Goal: Information Seeking & Learning: Compare options

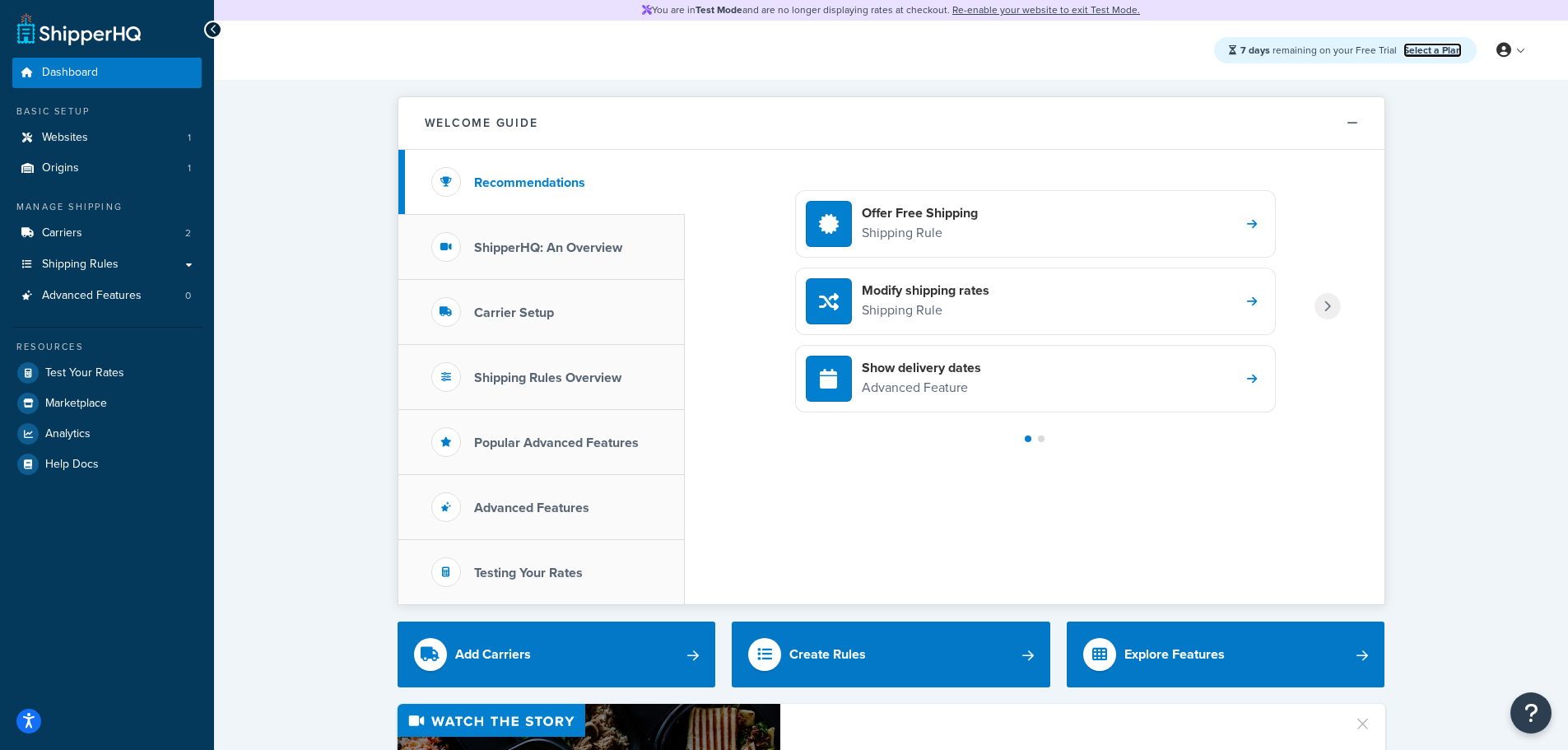
click at [1433, 45] on link "Select a Plan" at bounding box center [1433, 50] width 59 height 15
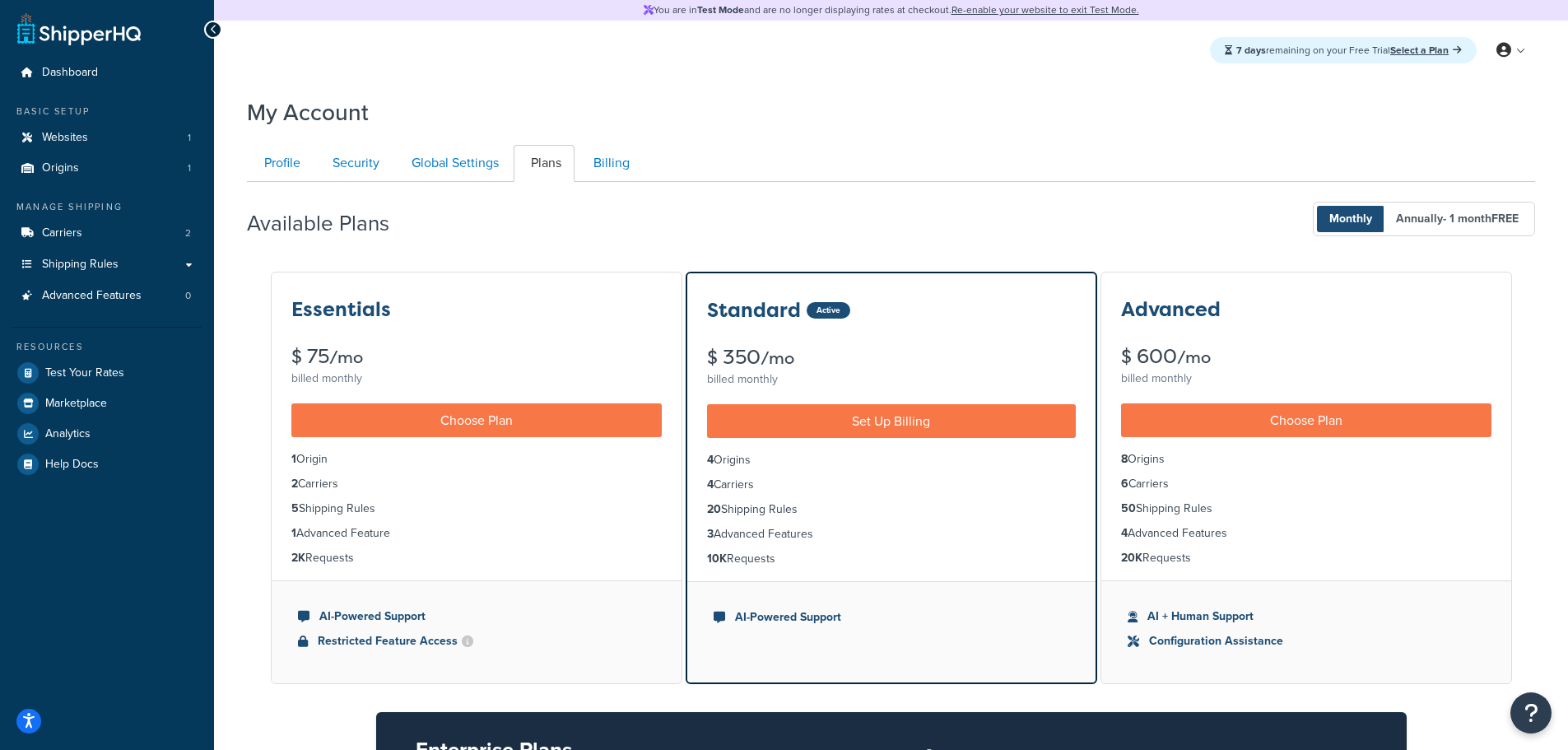
drag, startPoint x: 337, startPoint y: 460, endPoint x: 269, endPoint y: 459, distance: 68.0
click at [269, 459] on div "Essentials $ 75 /mo billed monthly Choose Plan 1 Origin 2 Carriers 5 Shipping R…" at bounding box center [890, 627] width 1288 height 713
drag, startPoint x: 341, startPoint y: 482, endPoint x: 263, endPoint y: 482, distance: 78.0
click at [263, 482] on div "Essentials $ 75 /mo billed monthly Choose Plan 1 Origin 2 Carriers 5 Shipping R…" at bounding box center [890, 627] width 1288 height 713
drag, startPoint x: 366, startPoint y: 507, endPoint x: 277, endPoint y: 508, distance: 89.0
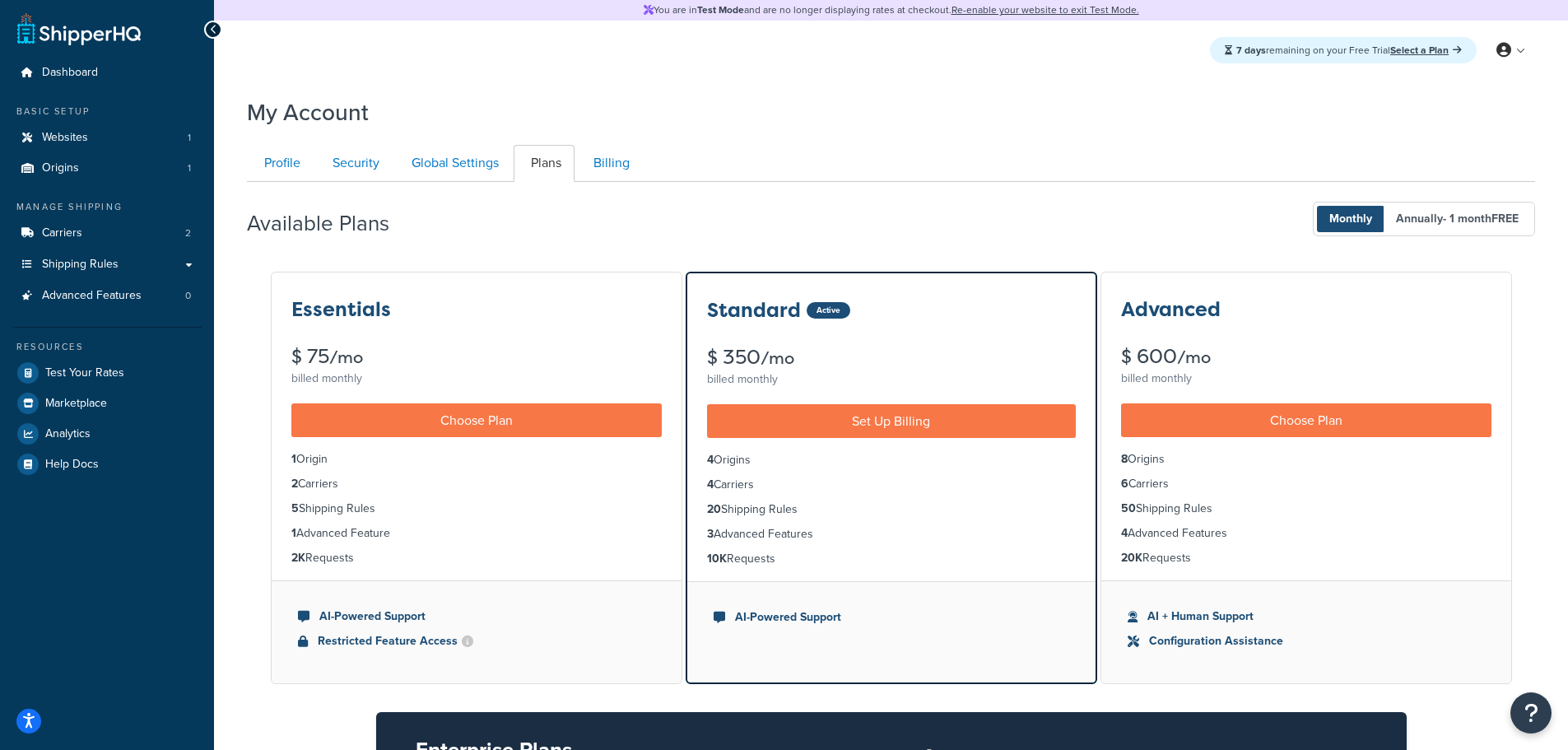
click at [277, 508] on ul "1 Origin 2 Carriers 5 Shipping Rules 1 Advanced Feature 2K Requests" at bounding box center [476, 508] width 409 height 143
drag, startPoint x: 396, startPoint y: 532, endPoint x: 267, endPoint y: 534, distance: 129.0
click at [267, 534] on div "Essentials $ 75 /mo billed monthly Choose Plan 1 Origin 2 Carriers 5 Shipping R…" at bounding box center [890, 627] width 1288 height 713
drag, startPoint x: 351, startPoint y: 563, endPoint x: 281, endPoint y: 559, distance: 70.1
click at [281, 559] on ul "1 Origin 2 Carriers 5 Shipping Rules 1 Advanced Feature 2K Requests" at bounding box center [476, 508] width 409 height 143
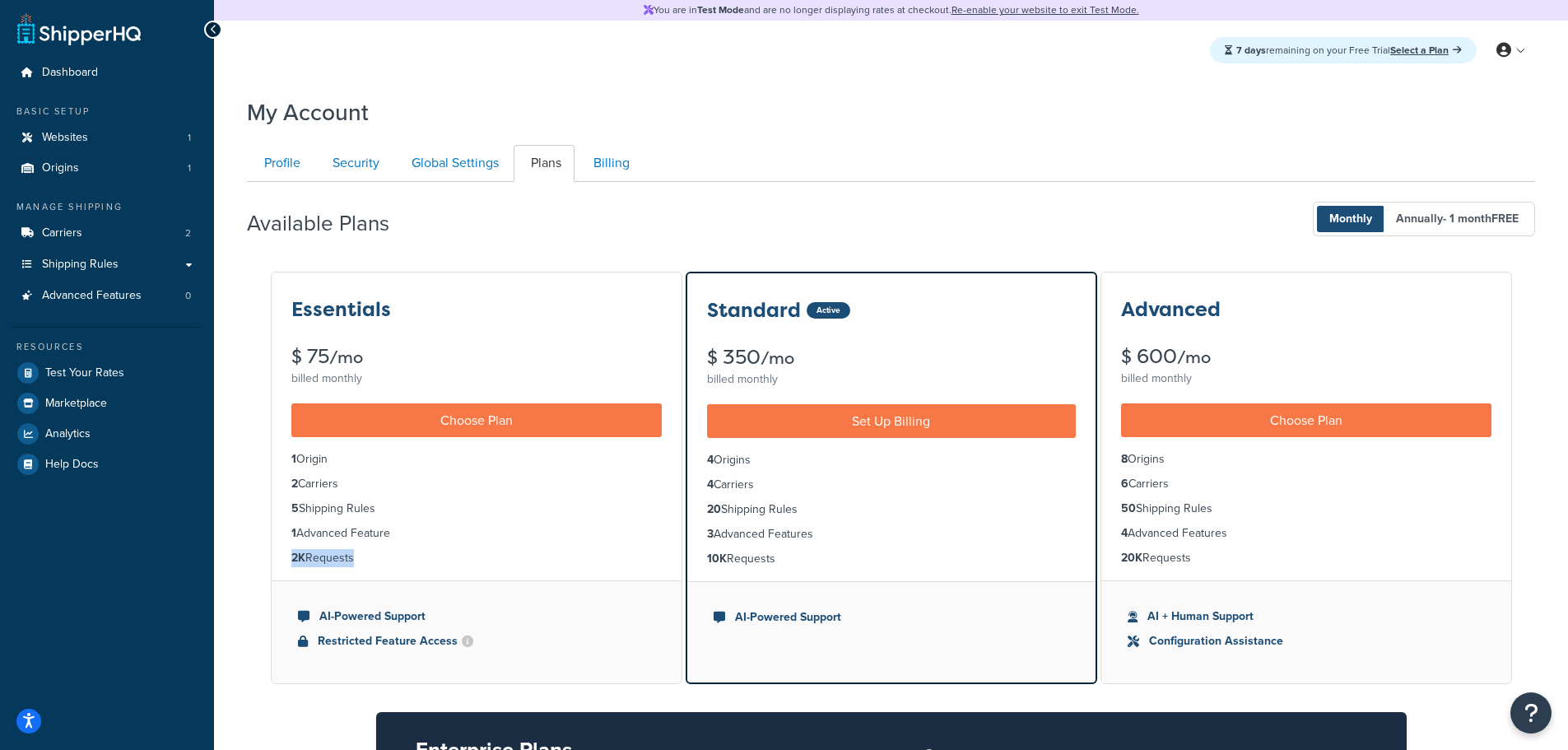
click at [337, 575] on ul "1 Origin 2 Carriers 5 Shipping Rules 1 Advanced Feature 2K Requests" at bounding box center [476, 508] width 409 height 143
drag, startPoint x: 1271, startPoint y: 610, endPoint x: 1288, endPoint y: 613, distance: 17.3
click at [1288, 613] on li "AI + Human Support" at bounding box center [1306, 616] width 357 height 18
drag, startPoint x: 1255, startPoint y: 628, endPoint x: 1139, endPoint y: 625, distance: 116.0
click at [1139, 625] on ul "AI + Human Support Configuration Assistance" at bounding box center [1306, 631] width 409 height 103
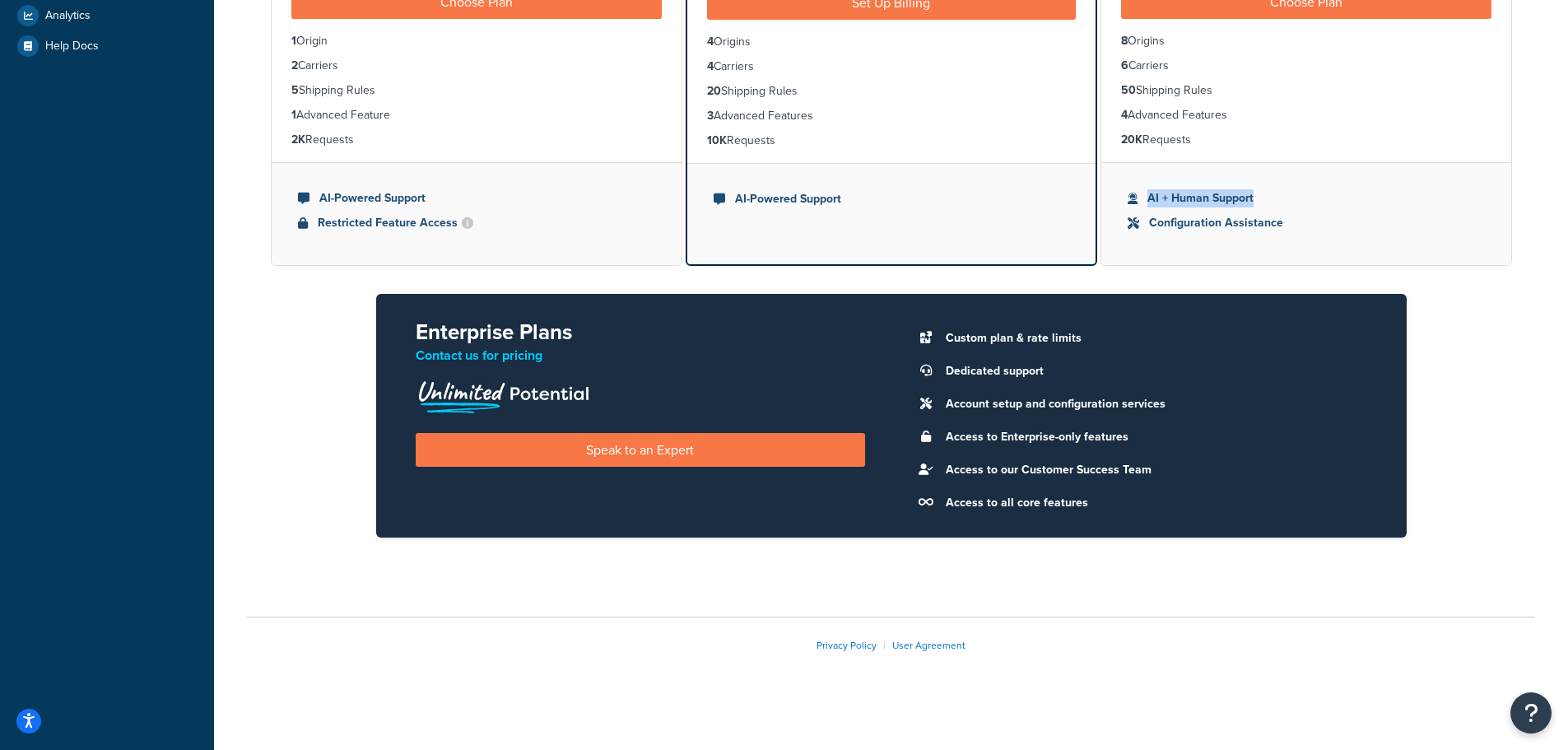
scroll to position [424, 0]
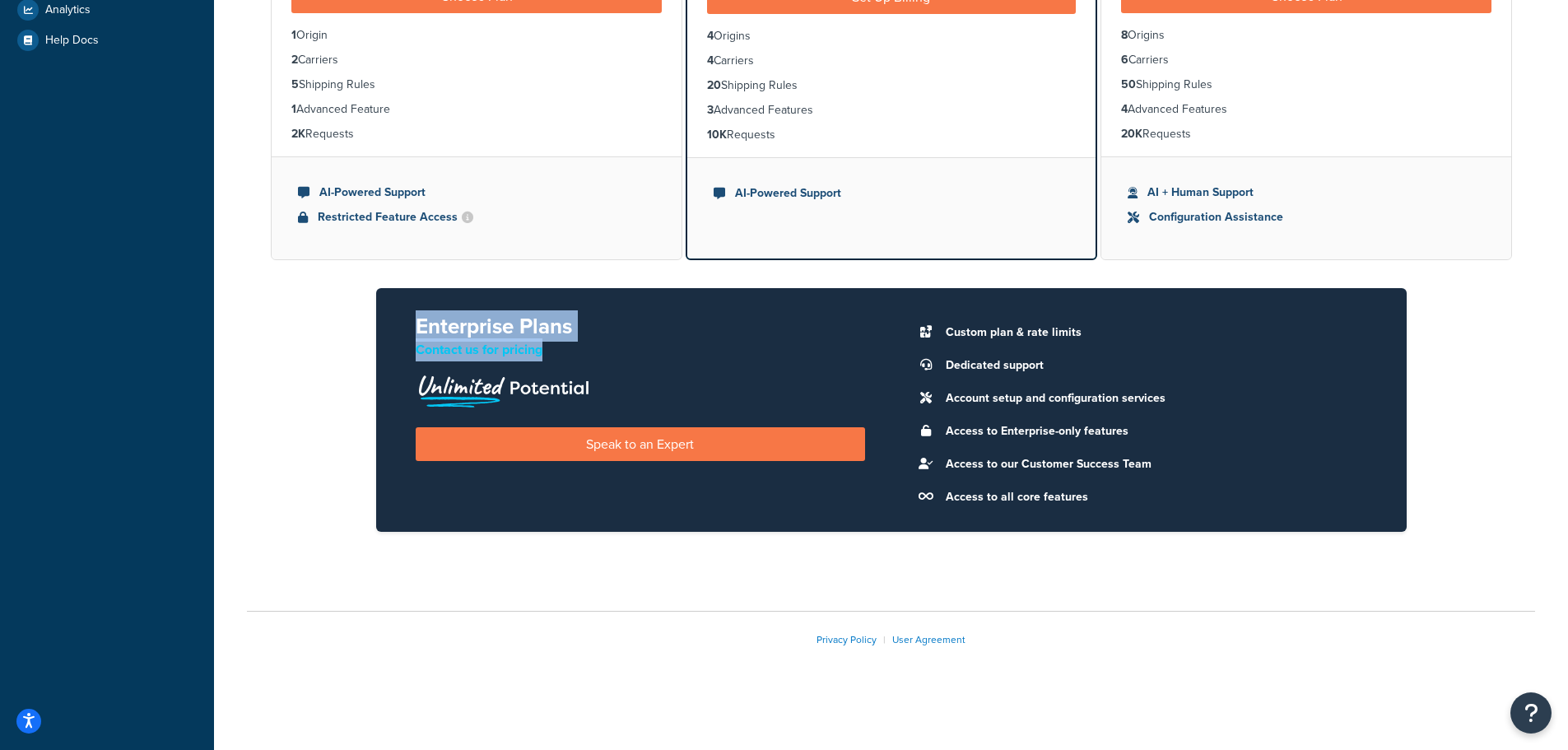
drag, startPoint x: 386, startPoint y: 321, endPoint x: 873, endPoint y: 352, distance: 488.0
click at [873, 352] on div "Enterprise Plans Contact us for pricing Speak to an Expert Custom plan & rate l…" at bounding box center [891, 409] width 1030 height 244
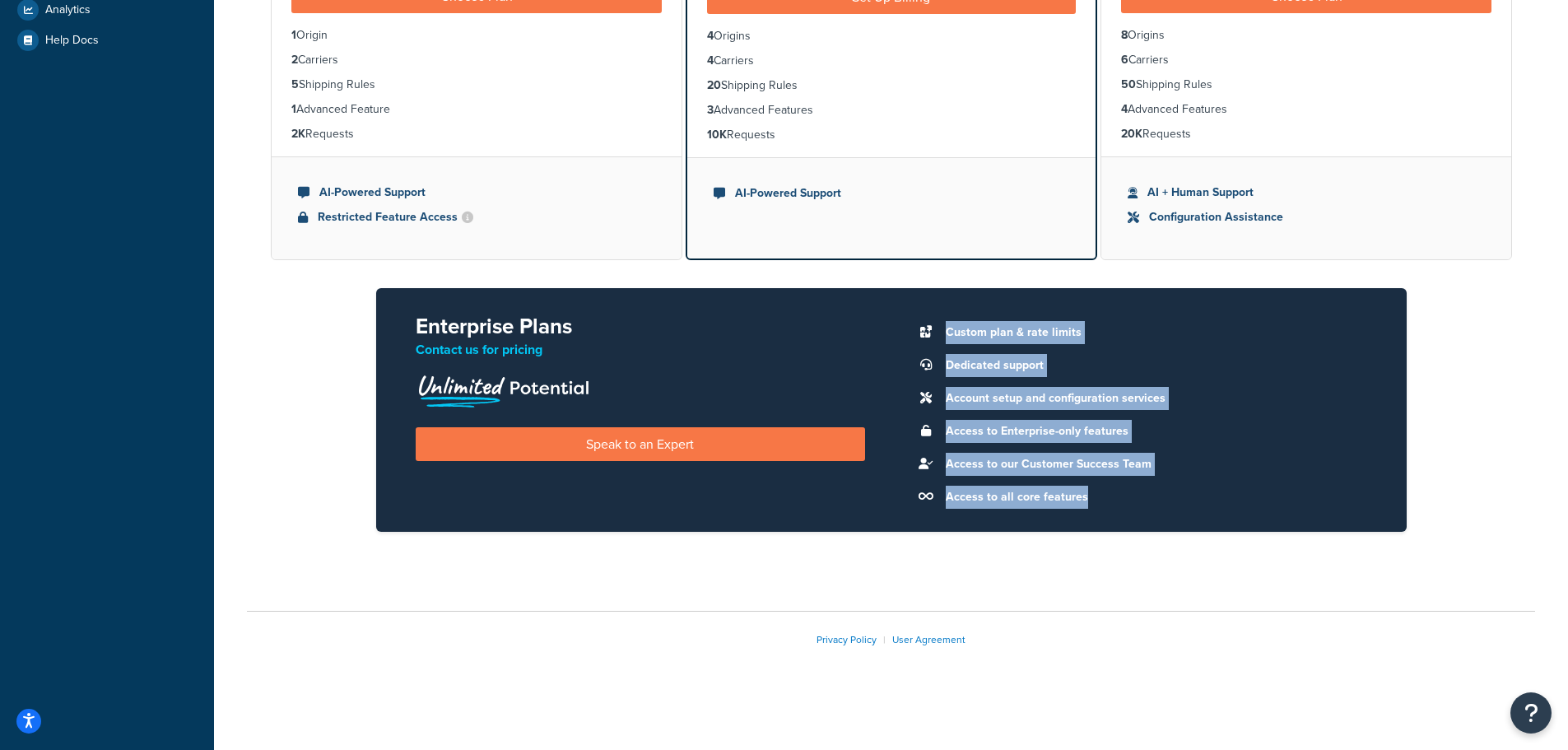
drag, startPoint x: 935, startPoint y: 327, endPoint x: 1198, endPoint y: 501, distance: 315.3
click at [1198, 501] on ul "Custom plan & rate limits Dedicated support Account setup and configuration ser…" at bounding box center [1142, 411] width 450 height 194
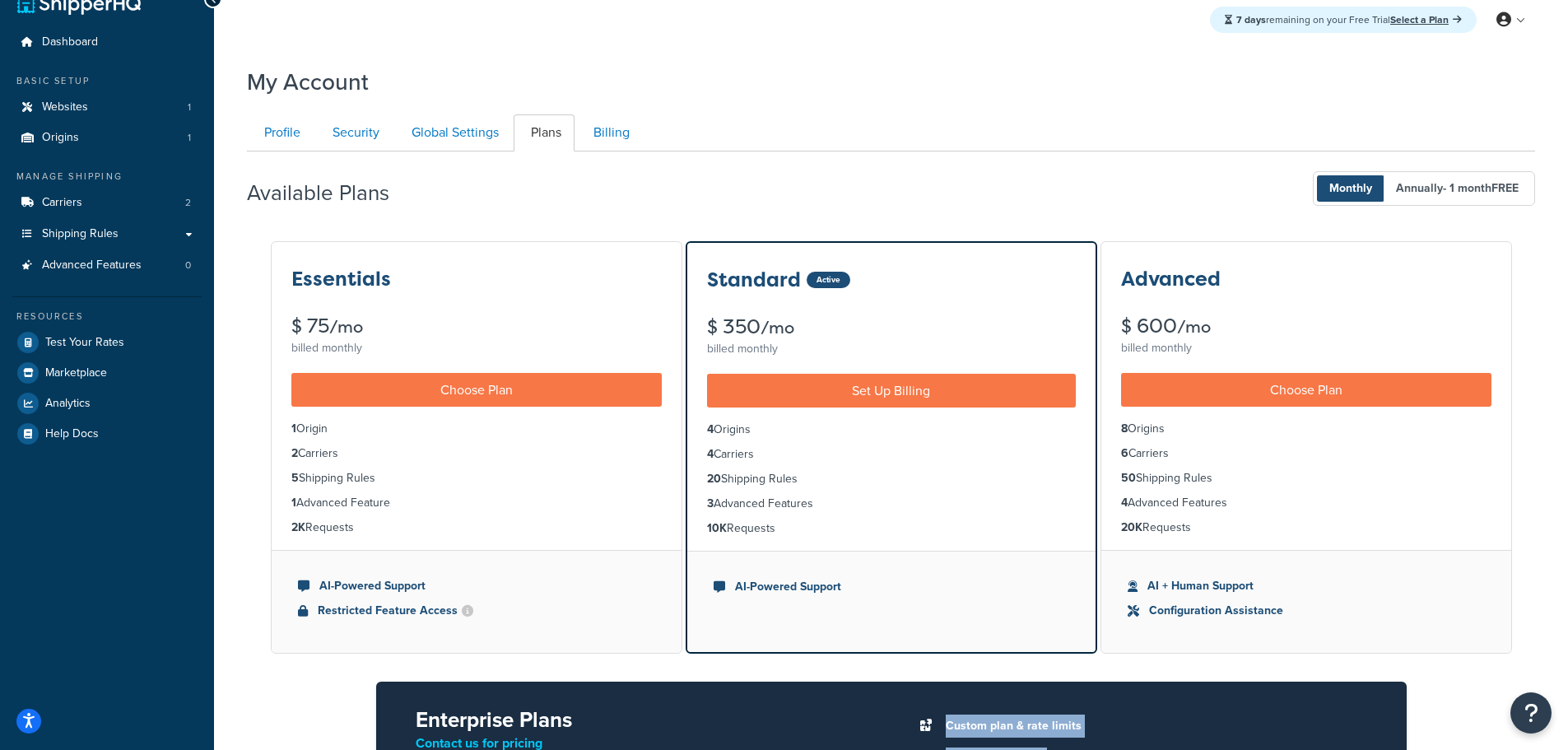
scroll to position [0, 0]
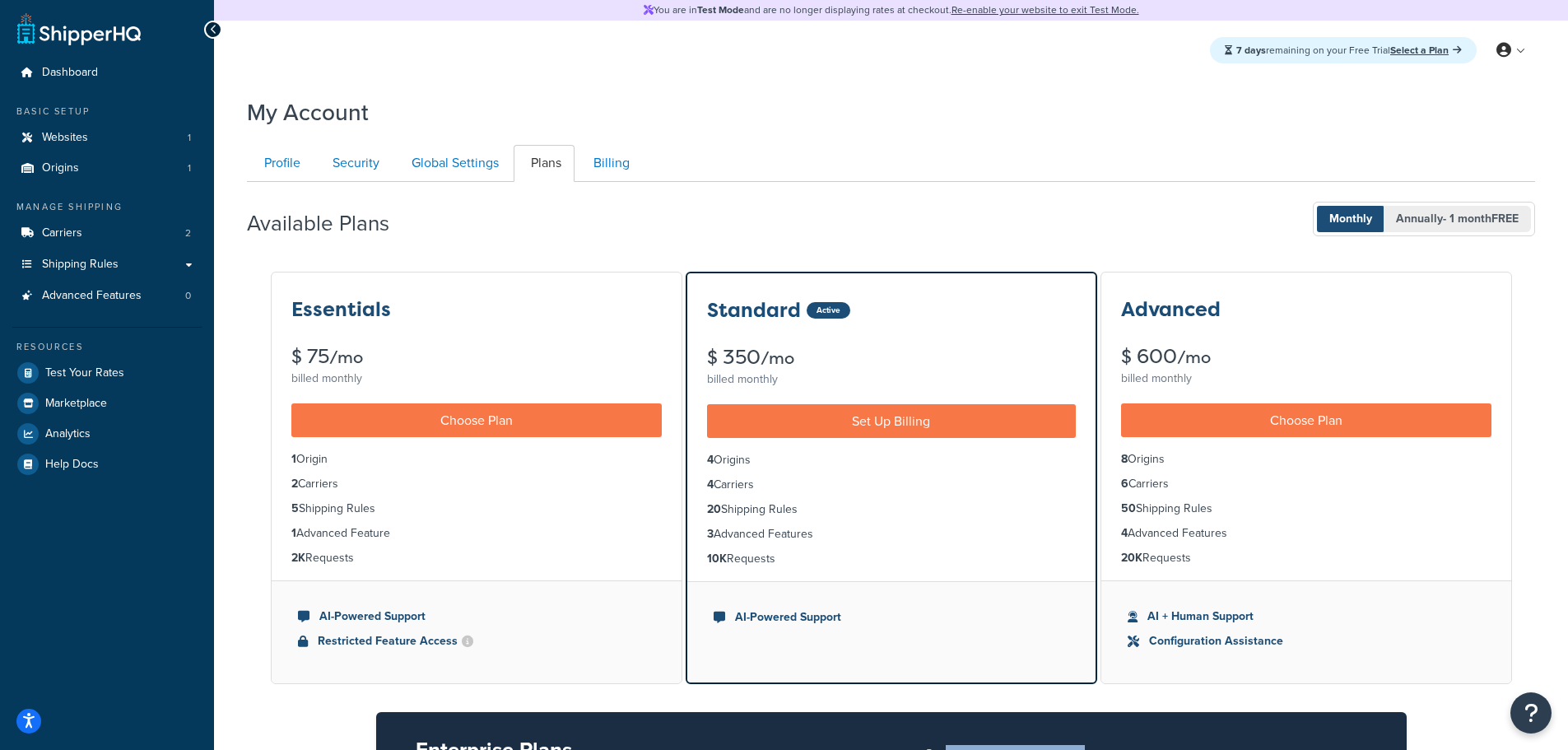
click at [1446, 209] on span "Annually - 1 month FREE" at bounding box center [1457, 218] width 147 height 26
click at [1353, 224] on span "Monthly" at bounding box center [1350, 218] width 68 height 26
click at [1450, 204] on button "Monthly Annually - 1 month FREE" at bounding box center [1423, 218] width 222 height 34
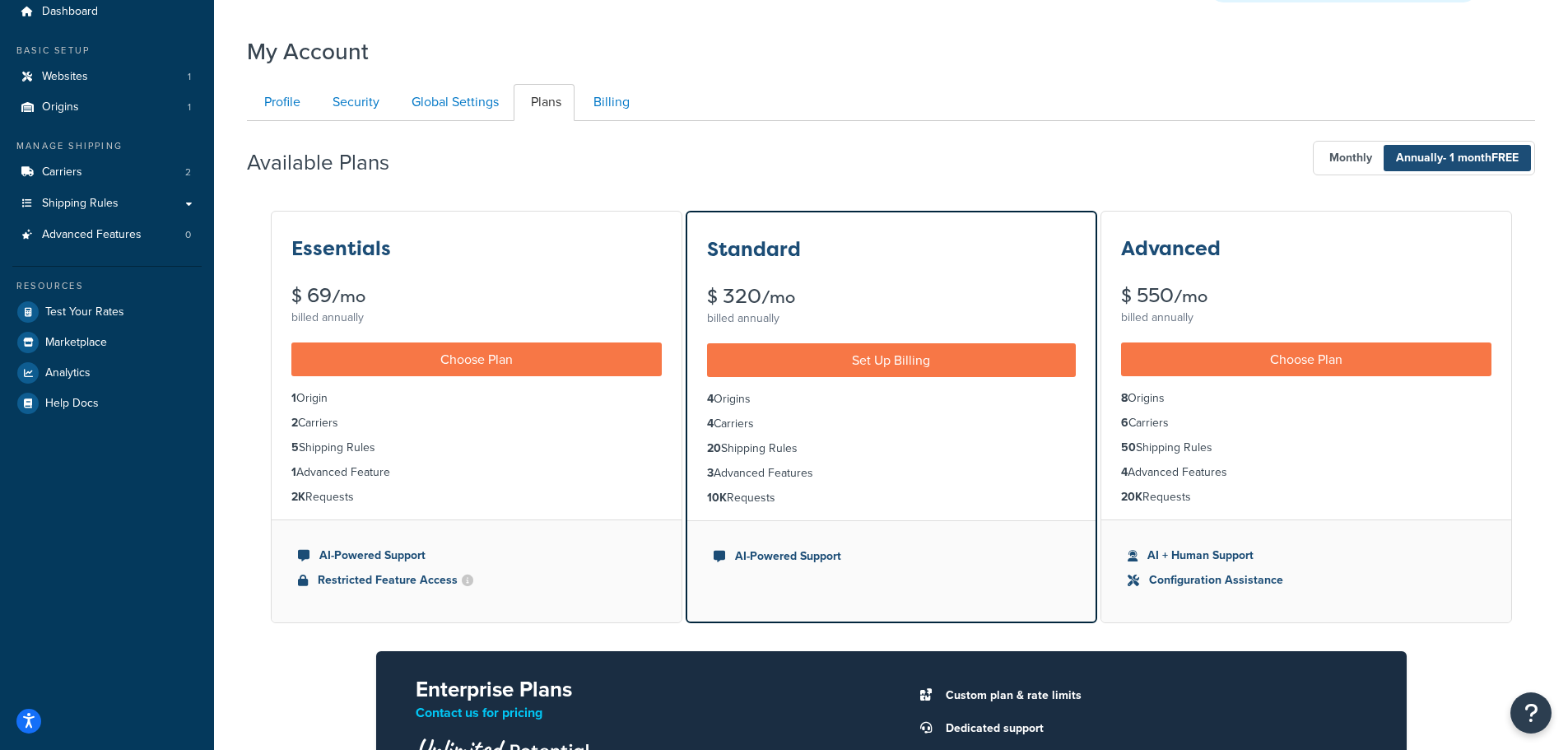
scroll to position [247, 0]
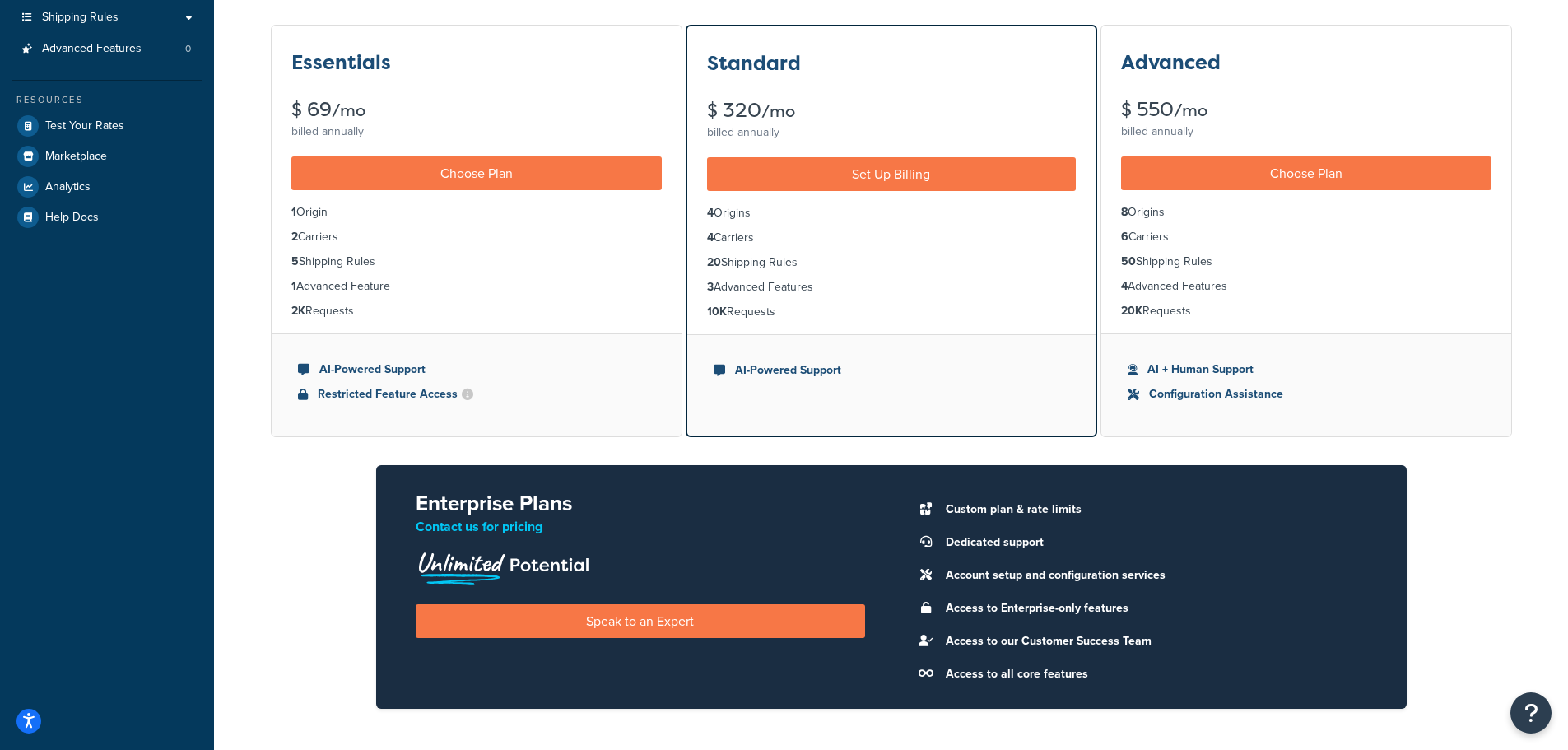
drag, startPoint x: 1286, startPoint y: 395, endPoint x: 1307, endPoint y: 392, distance: 21.2
click at [1307, 392] on li "Configuration Assistance" at bounding box center [1306, 394] width 357 height 18
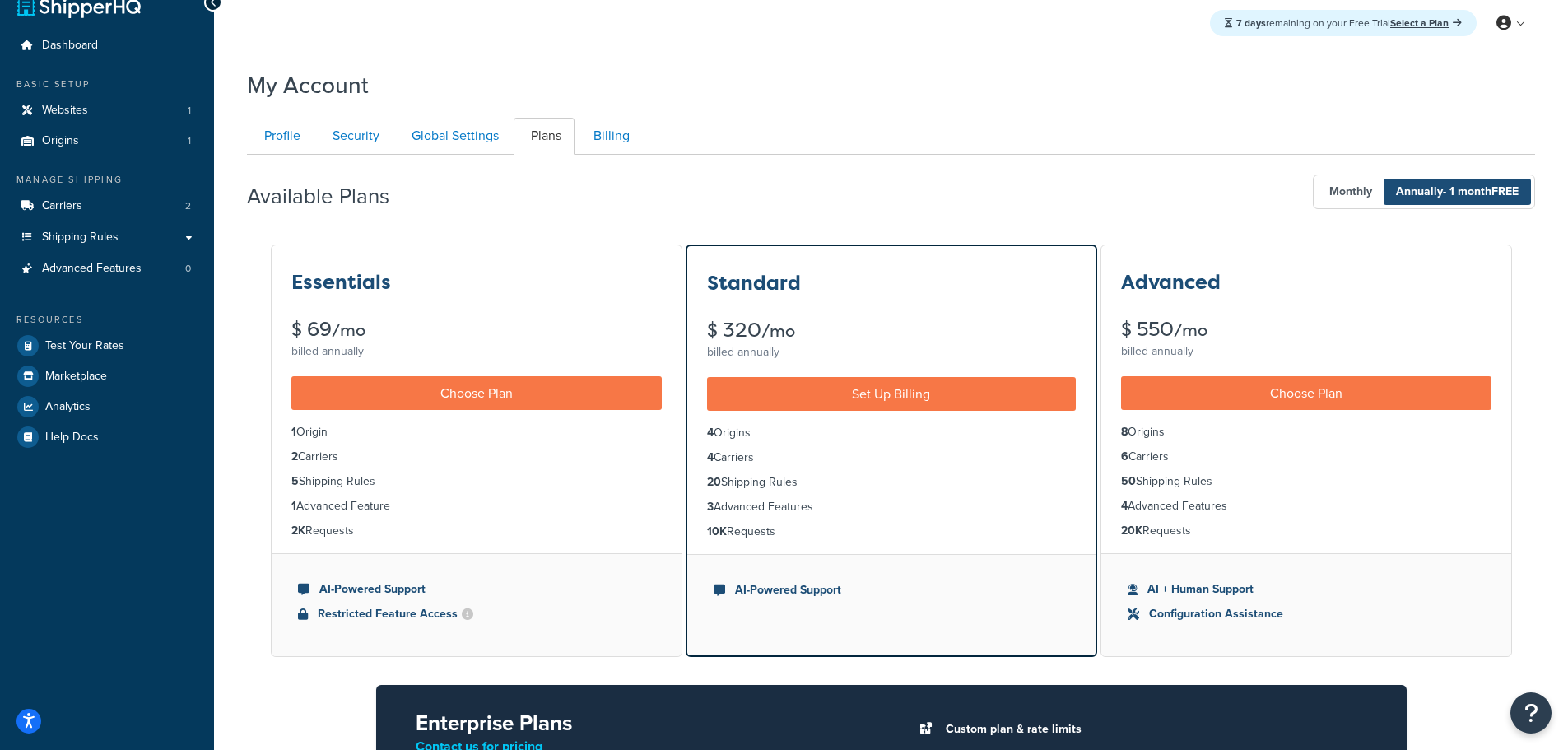
scroll to position [0, 0]
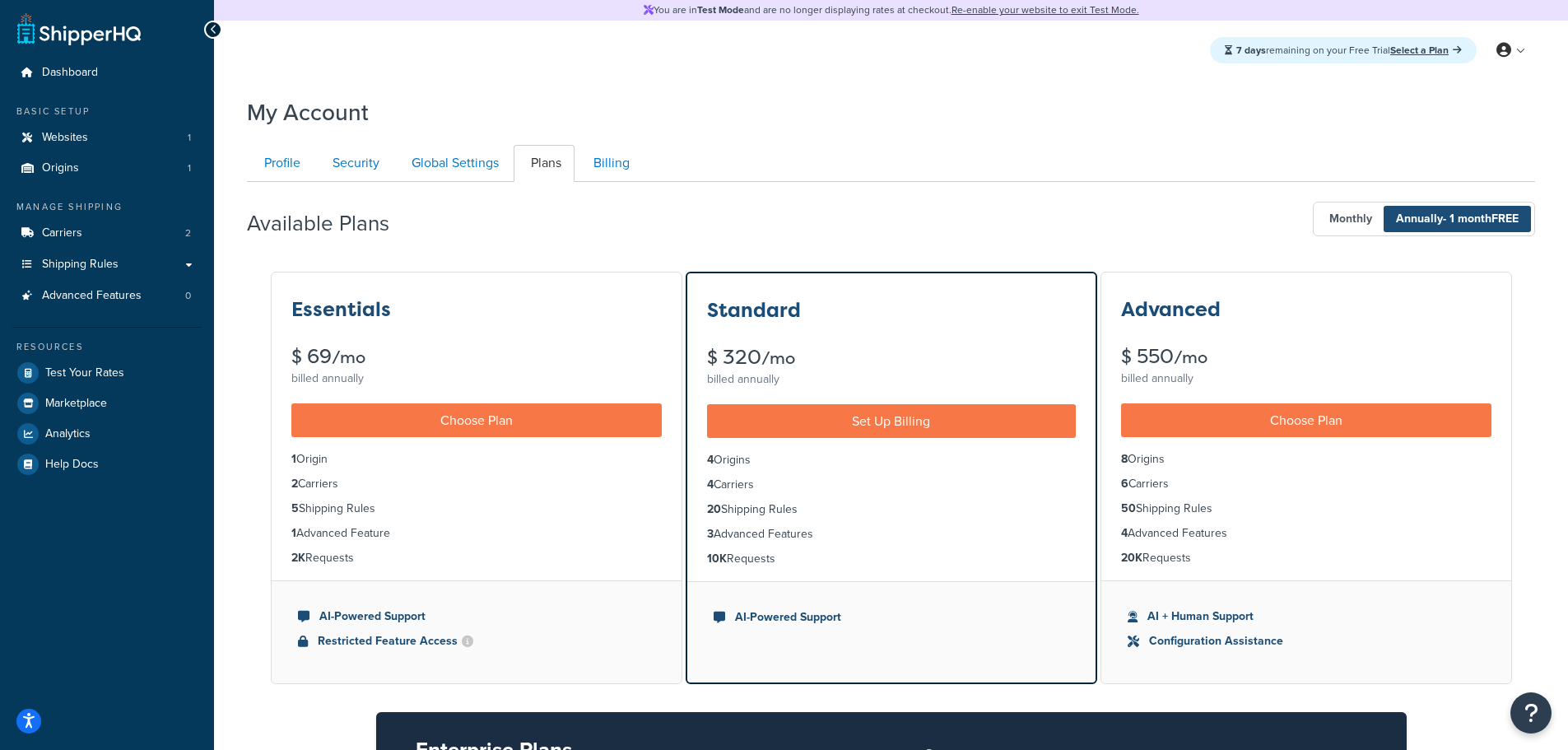
click at [213, 23] on div at bounding box center [213, 29] width 18 height 18
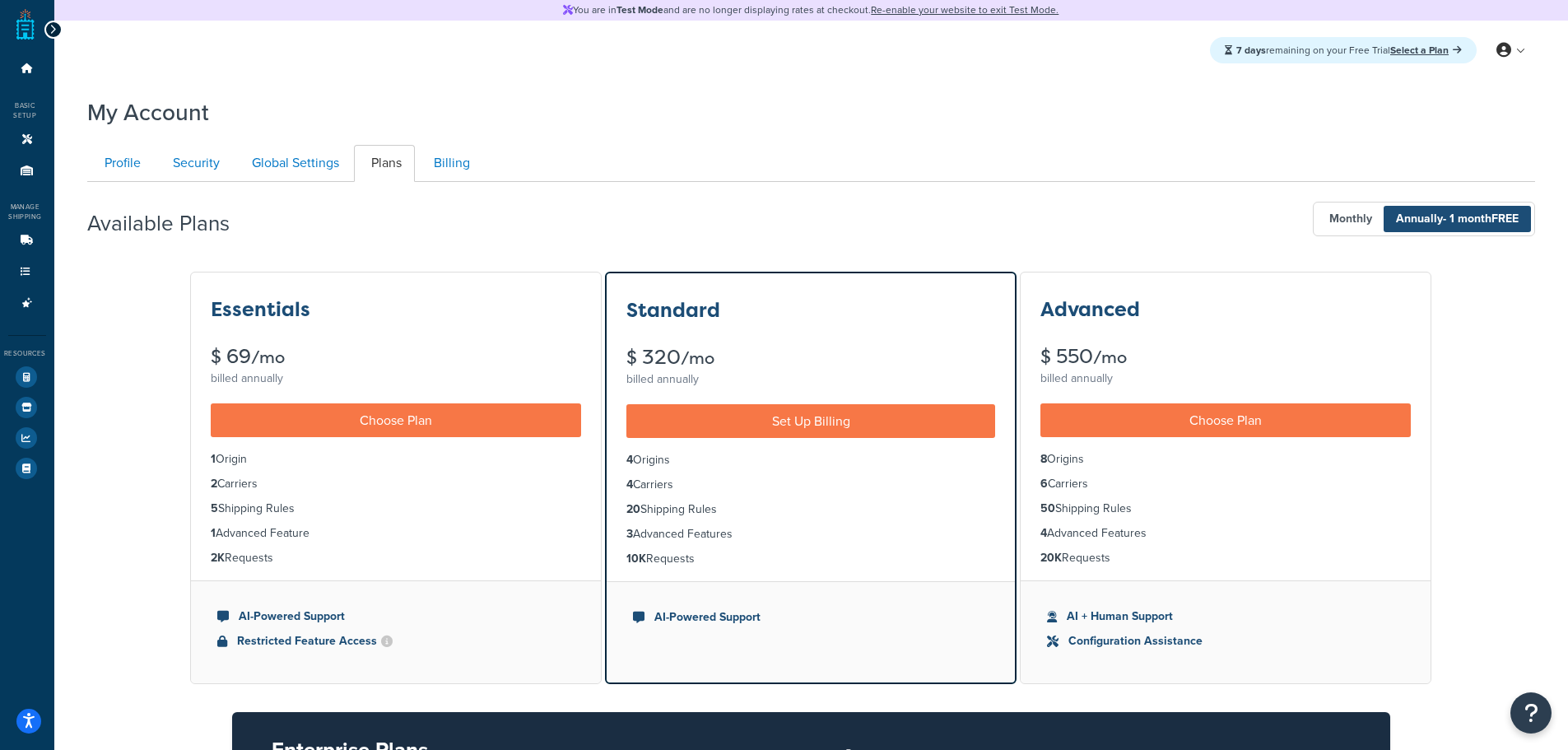
click at [58, 23] on div at bounding box center [53, 29] width 18 height 18
